Goal: Information Seeking & Learning: Learn about a topic

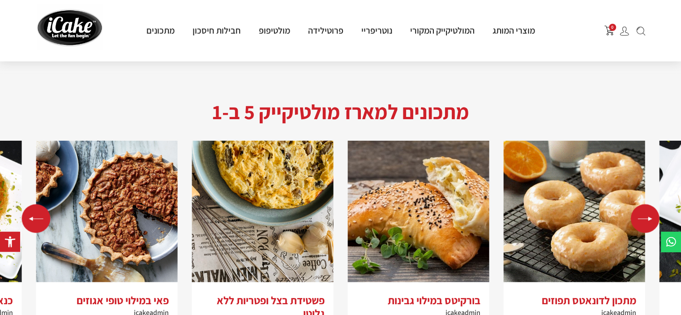
scroll to position [1751, 0]
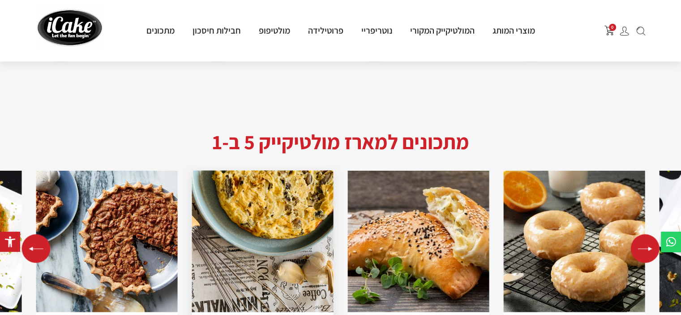
click at [281, 203] on img "3 / 5" at bounding box center [263, 242] width 142 height 142
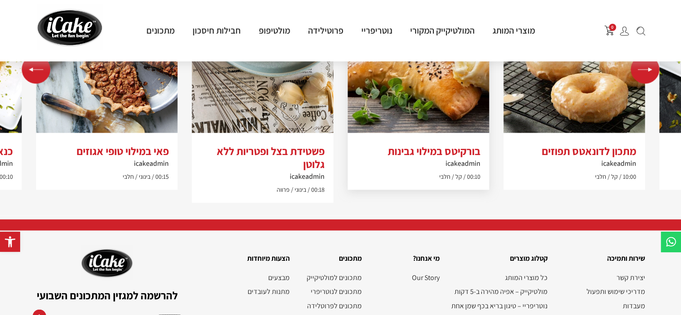
scroll to position [1572, 0]
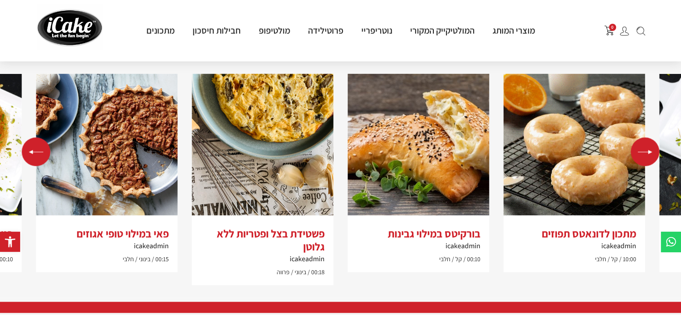
scroll to position [1792, 0]
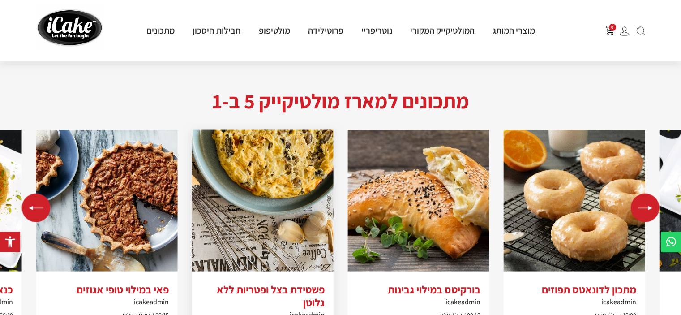
click at [287, 138] on img "3 / 5" at bounding box center [263, 201] width 142 height 142
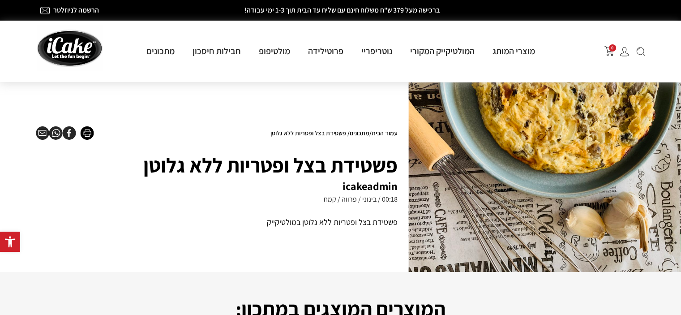
click at [354, 135] on link "מתכונים" at bounding box center [360, 133] width 20 height 8
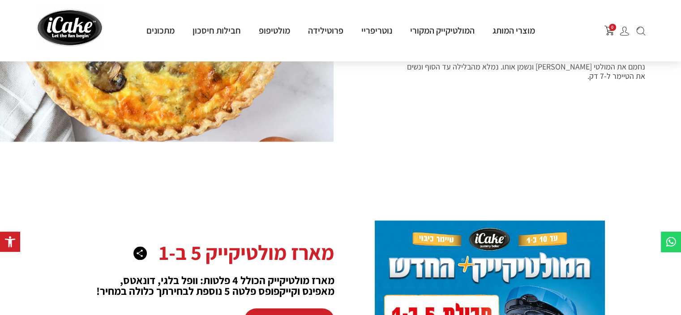
scroll to position [986, 0]
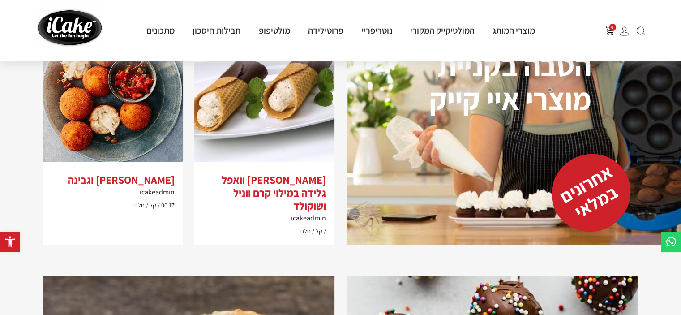
scroll to position [1254, 0]
